Goal: Task Accomplishment & Management: Use online tool/utility

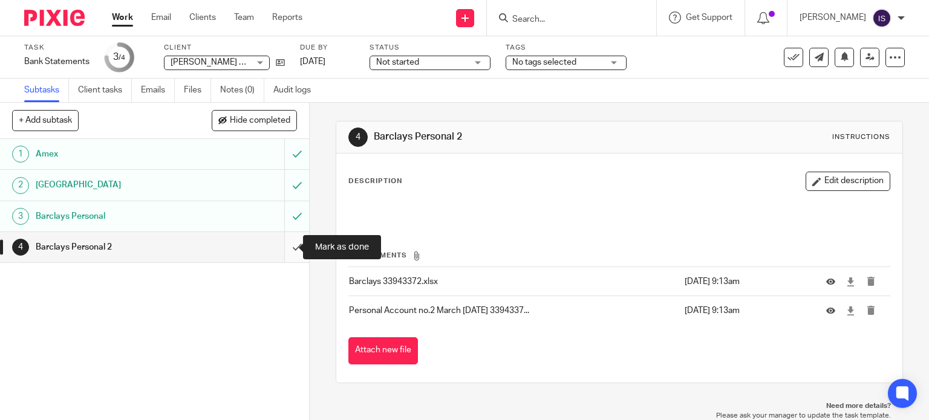
click at [288, 247] on input "submit" at bounding box center [154, 247] width 309 height 30
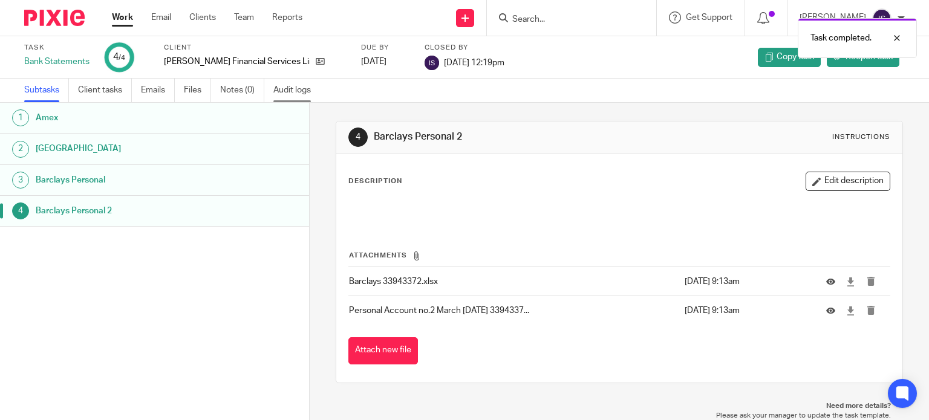
click at [300, 90] on link "Audit logs" at bounding box center [296, 91] width 47 height 24
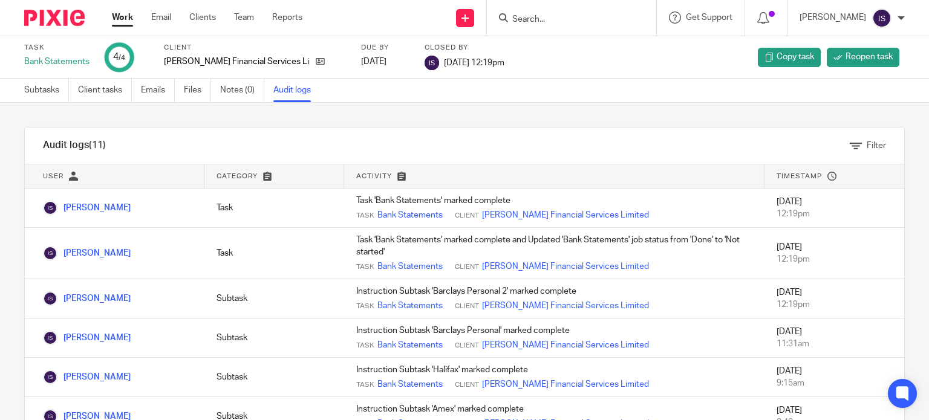
click at [121, 21] on link "Work" at bounding box center [122, 17] width 21 height 12
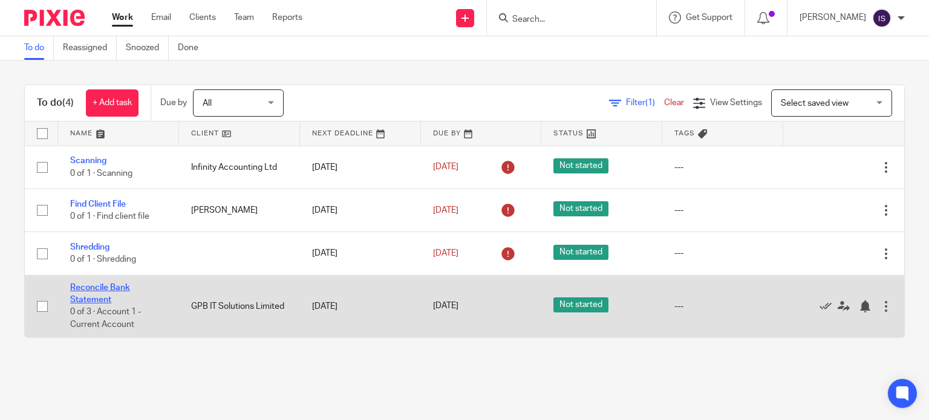
click at [108, 292] on link "Reconcile Bank Statement" at bounding box center [100, 294] width 60 height 21
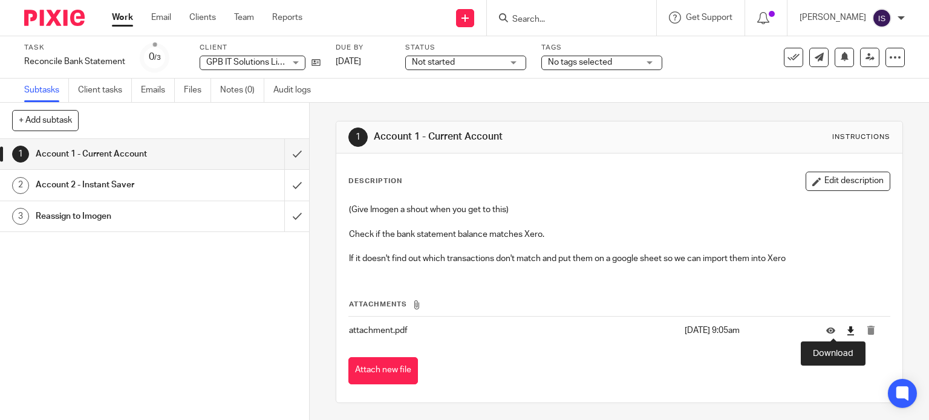
click at [846, 330] on icon at bounding box center [850, 331] width 9 height 9
